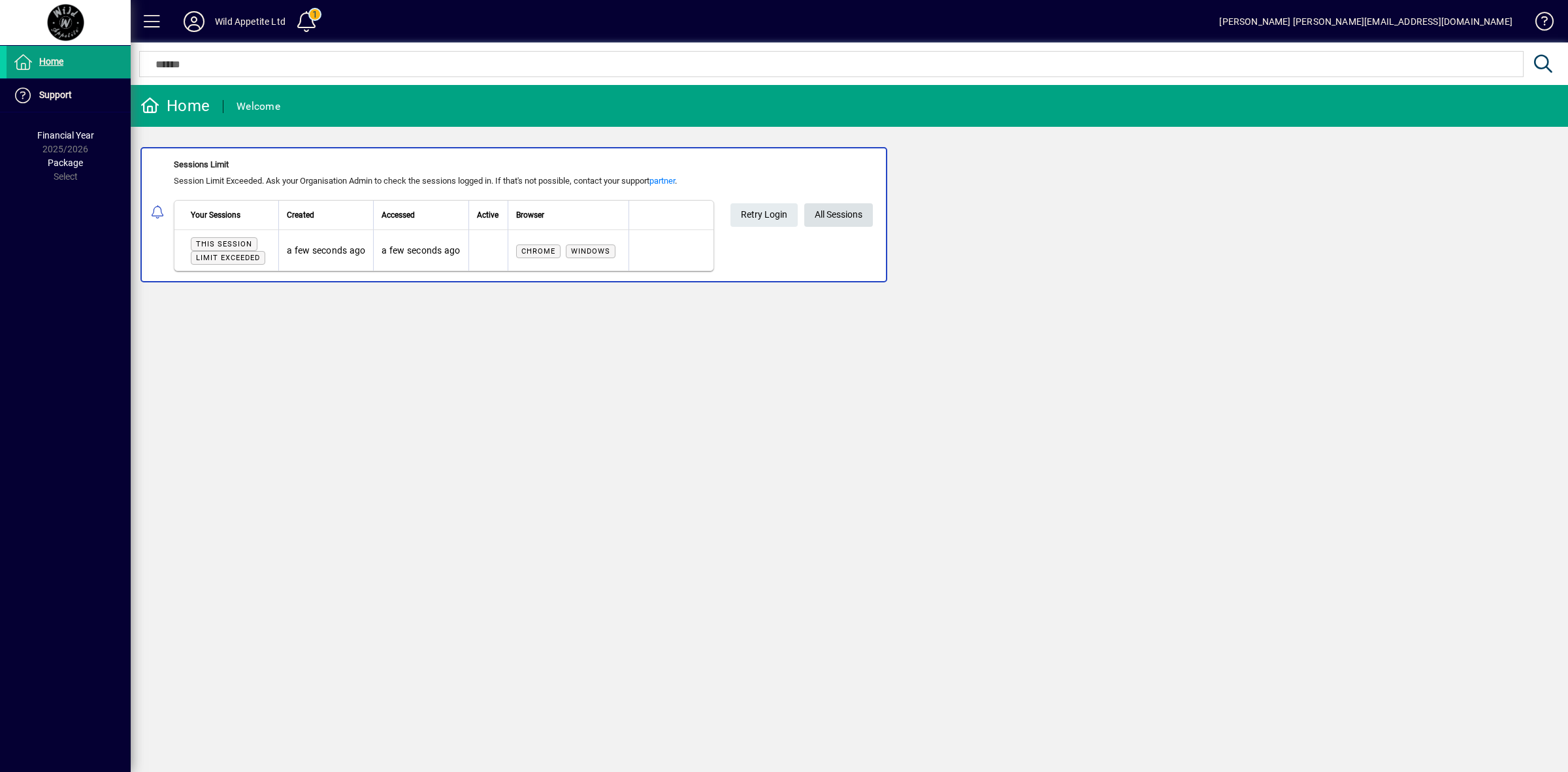
click at [843, 216] on span "All Sessions" at bounding box center [839, 215] width 48 height 22
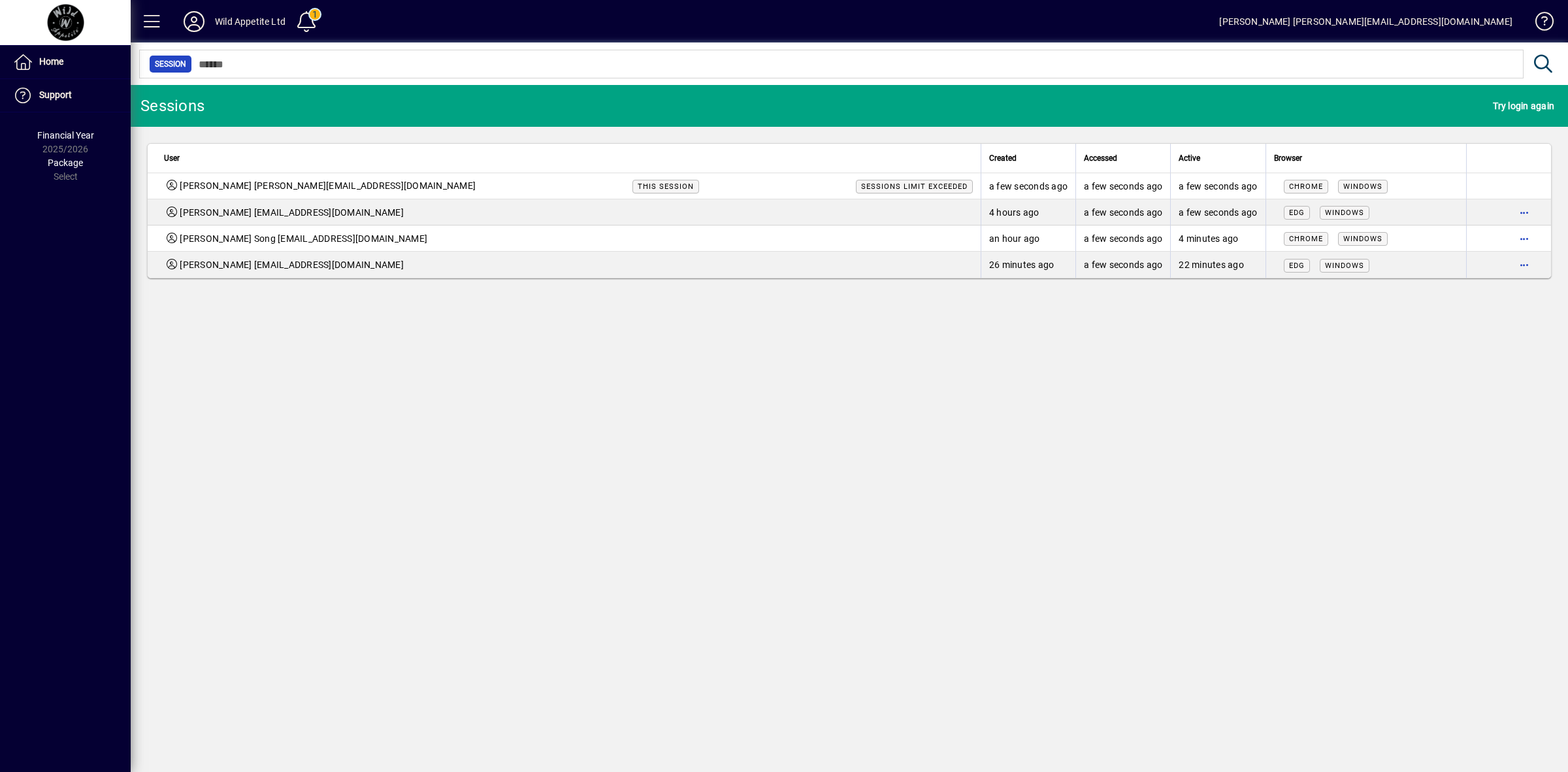
click at [1530, 241] on span "button" at bounding box center [1524, 238] width 31 height 31
click at [1442, 262] on span "Logout" at bounding box center [1469, 267] width 110 height 16
click at [194, 23] on icon at bounding box center [194, 21] width 26 height 21
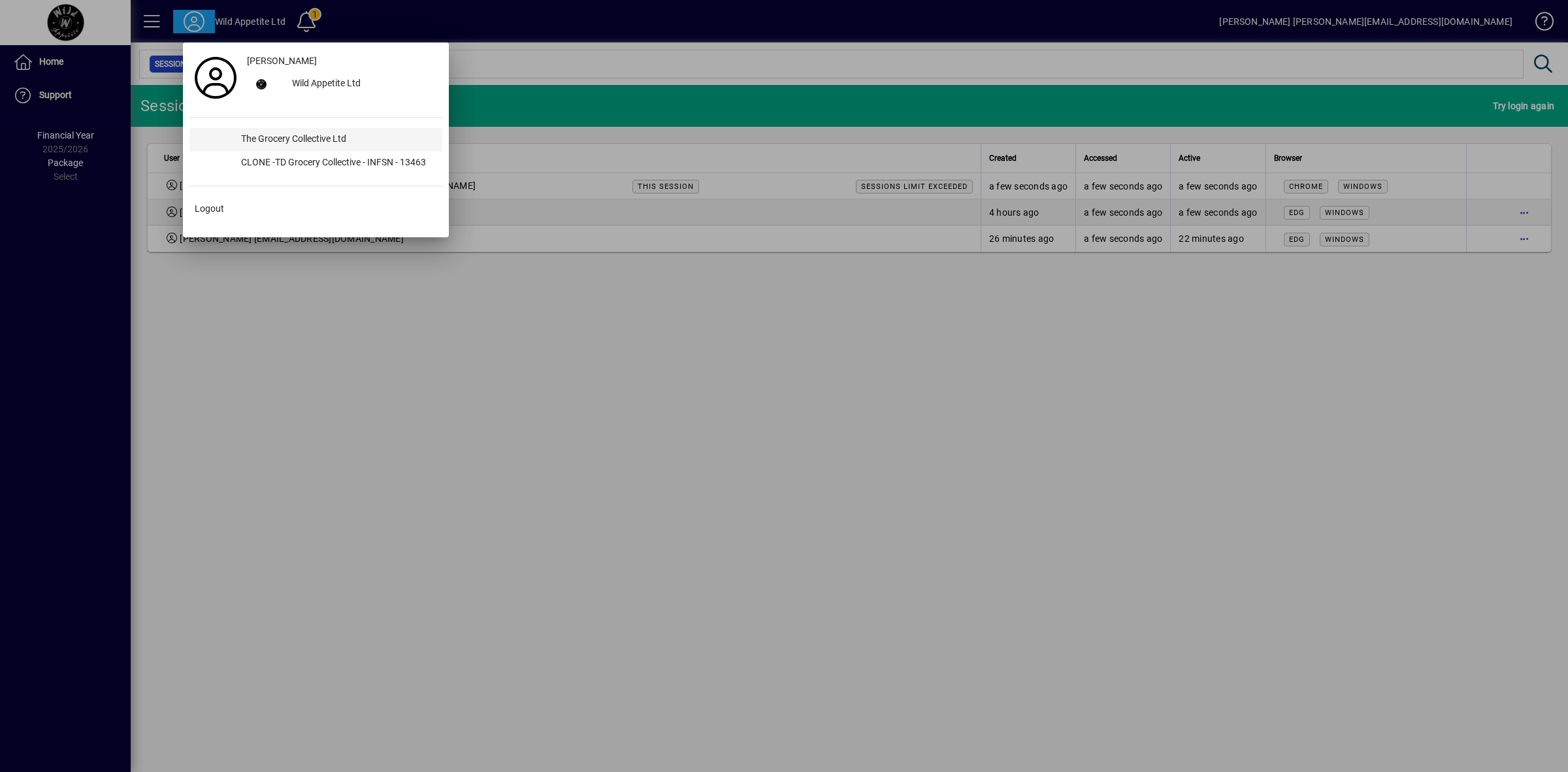
click at [257, 141] on div "The Grocery Collective Ltd" at bounding box center [336, 140] width 212 height 23
